Goal: Task Accomplishment & Management: Manage account settings

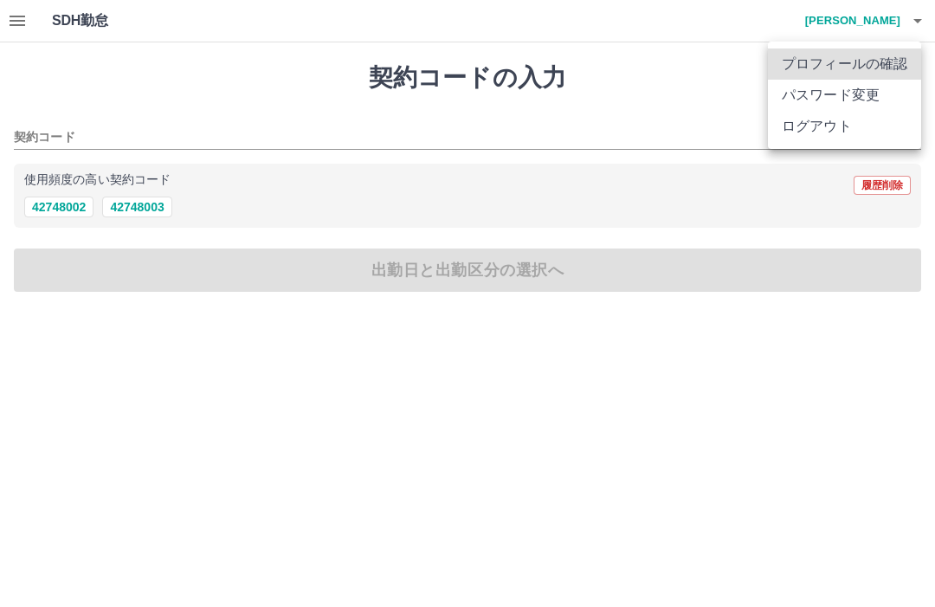
click at [825, 126] on li "ログアウト" at bounding box center [844, 126] width 153 height 31
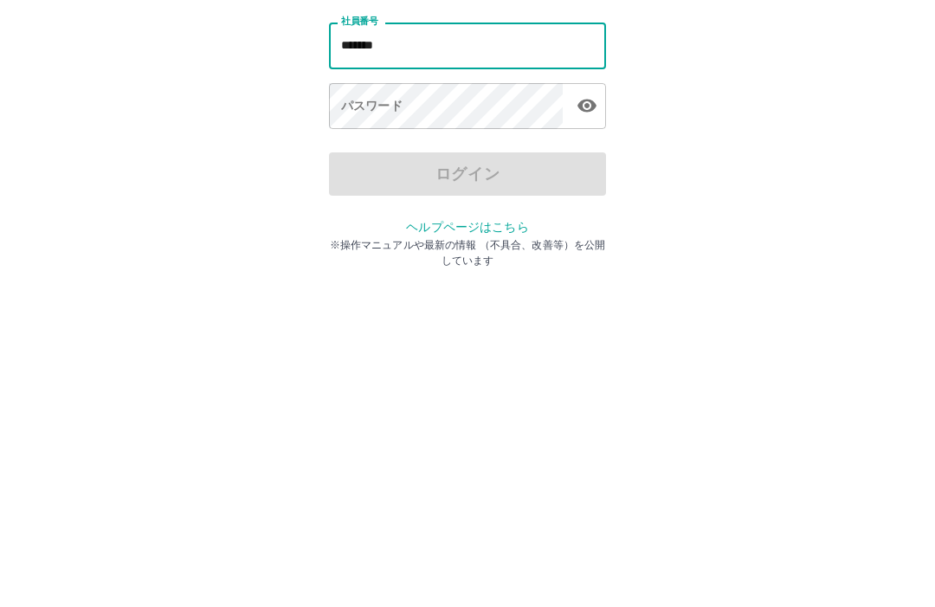
type input "*******"
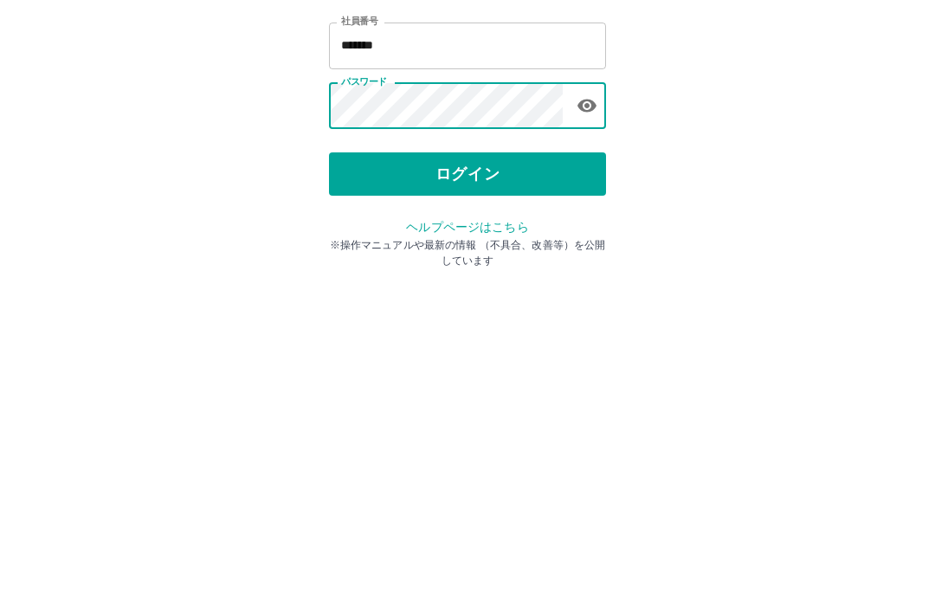
click at [589, 242] on icon "button" at bounding box center [587, 252] width 21 height 21
click at [552, 300] on button "ログイン" at bounding box center [467, 321] width 277 height 43
